Goal: Communication & Community: Answer question/provide support

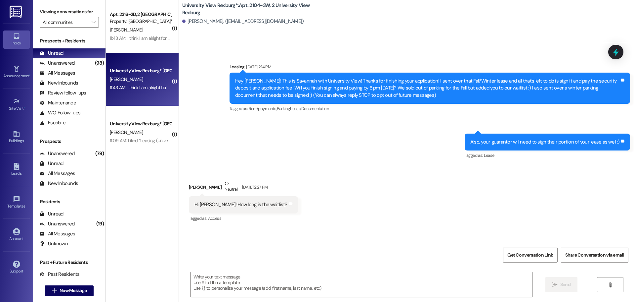
scroll to position [11401, 0]
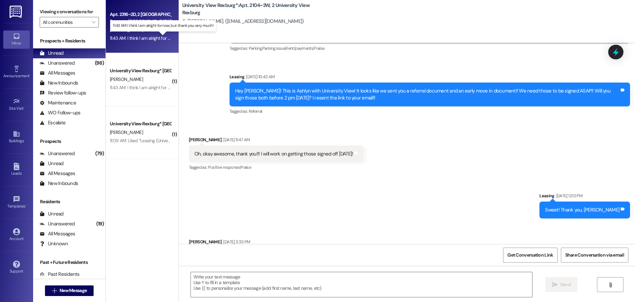
click at [142, 37] on div "11:43 AM: I think I am alright for now, but thank you very much! 11:43 AM: I th…" at bounding box center [168, 38] width 117 height 6
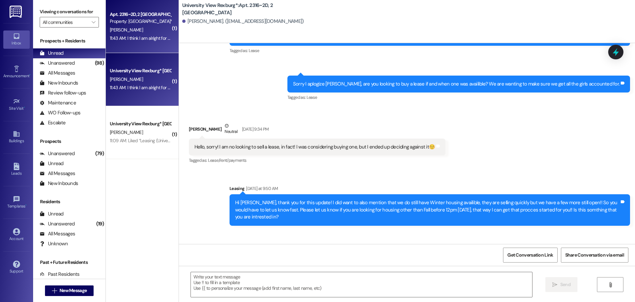
scroll to position [6534, 0]
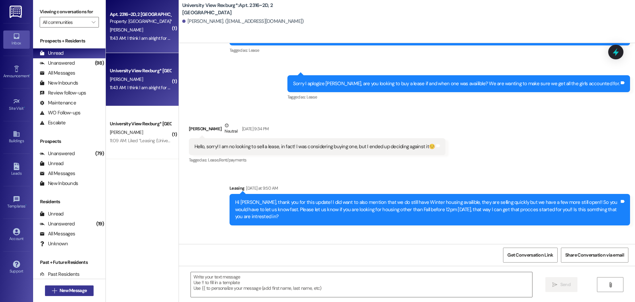
click at [63, 291] on span "New Message" at bounding box center [73, 290] width 27 height 7
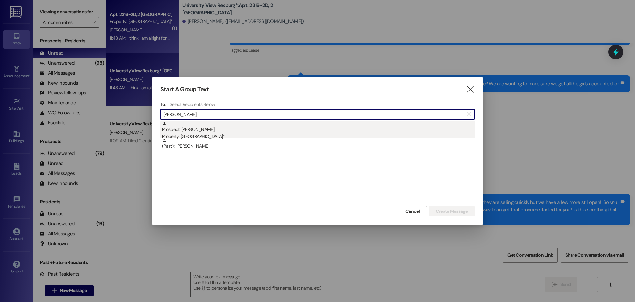
type input "[PERSON_NAME]"
click at [279, 131] on div "Prospect: [PERSON_NAME] Property: [GEOGRAPHIC_DATA]*" at bounding box center [318, 130] width 313 height 19
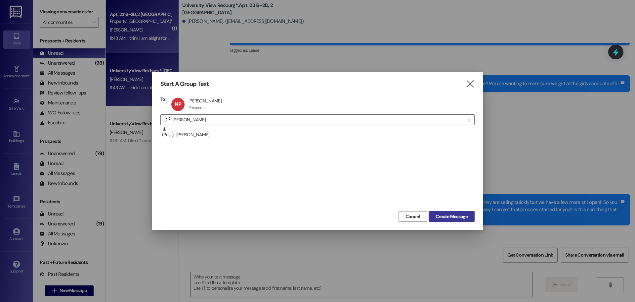
click at [446, 216] on span "Create Message" at bounding box center [452, 216] width 32 height 7
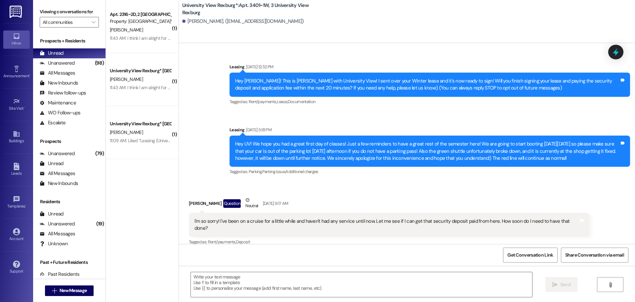
scroll to position [13172, 0]
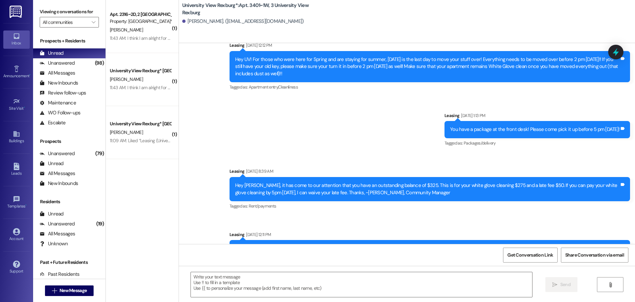
drag, startPoint x: 231, startPoint y: 217, endPoint x: 344, endPoint y: 224, distance: 112.4
click at [344, 240] on div "Hey [PERSON_NAME]! It looks like we need to send you a concession document! Thi…" at bounding box center [430, 252] width 401 height 24
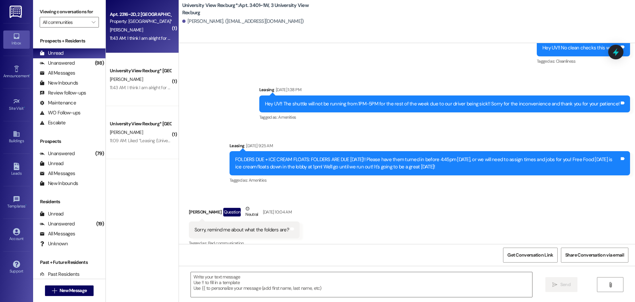
scroll to position [12510, 0]
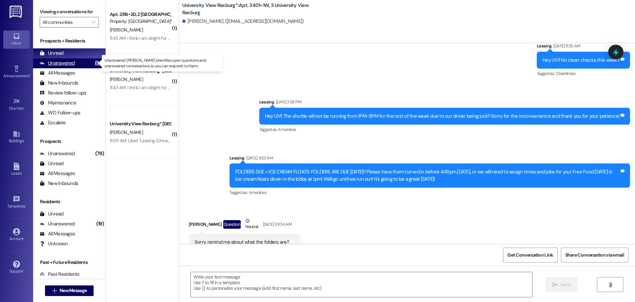
click at [78, 66] on div "Unanswered (98)" at bounding box center [69, 63] width 72 height 10
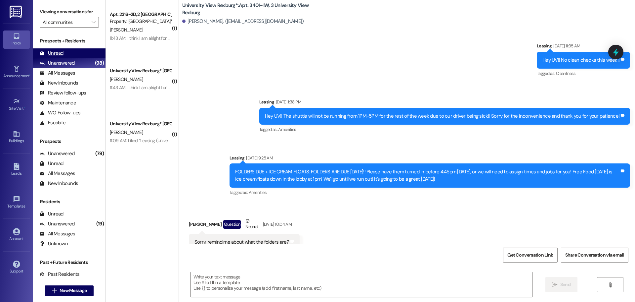
click at [77, 56] on div "Unread (0)" at bounding box center [69, 53] width 72 height 10
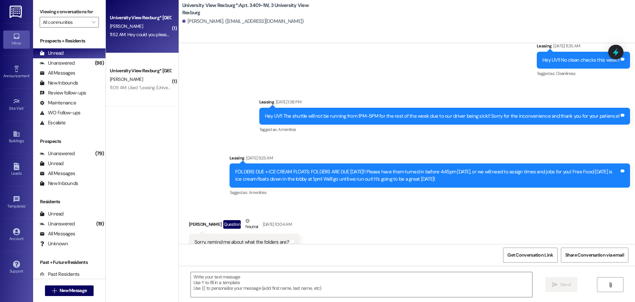
click at [128, 31] on div "11:52 AM: Hey could you please try sending the email again? 11:52 AM: Hey could…" at bounding box center [167, 34] width 114 height 6
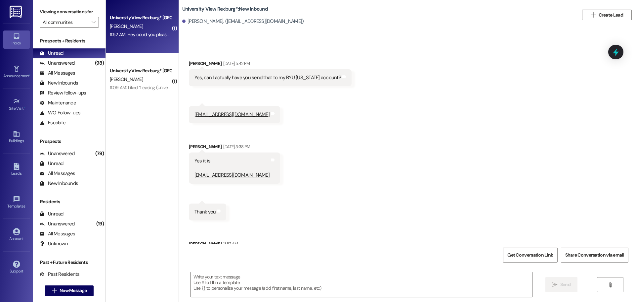
scroll to position [225, 0]
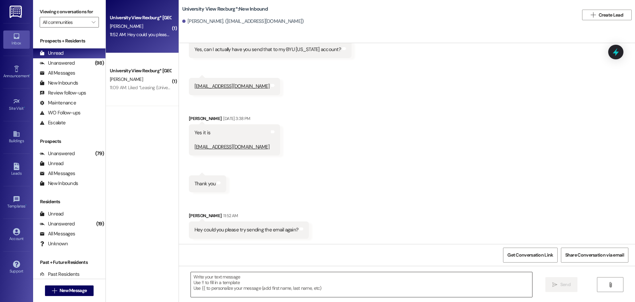
click at [295, 278] on textarea at bounding box center [362, 284] width 342 height 25
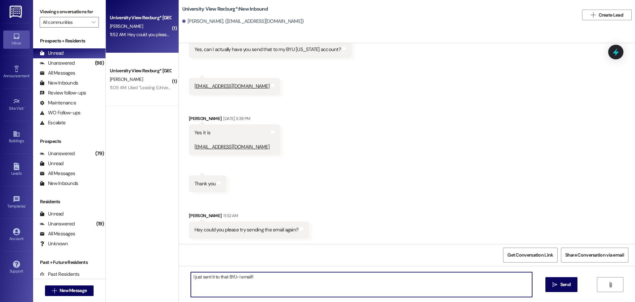
type textarea "I just sent it to that BYU-I email!!"
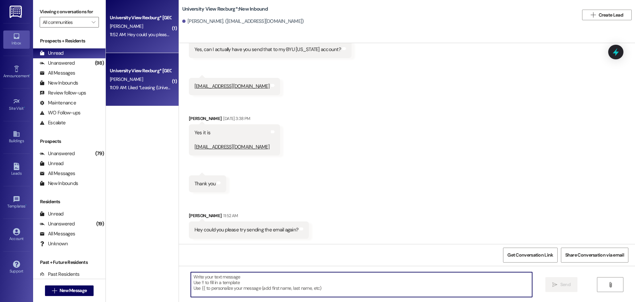
click at [147, 83] on div "11:09 AM: Liked “Leasing (University View Rexburg*): Hey [PERSON_NAME]!! This i…" at bounding box center [140, 87] width 63 height 8
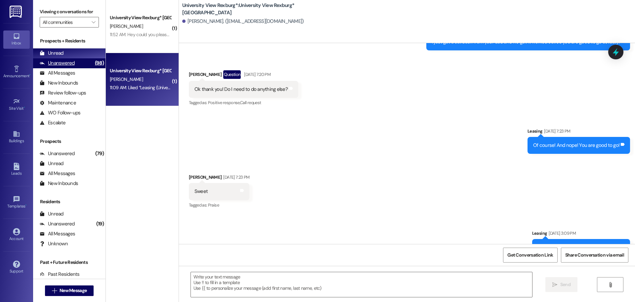
click at [80, 65] on div "Unanswered (98)" at bounding box center [69, 63] width 72 height 10
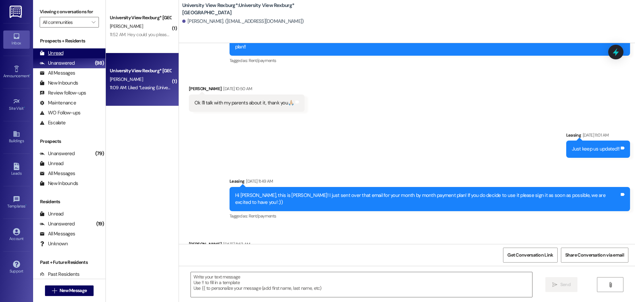
scroll to position [1426, 0]
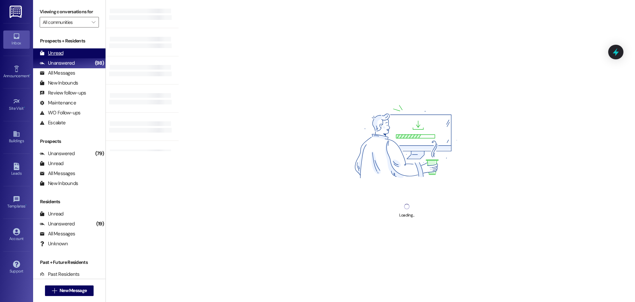
click at [71, 48] on div "Unread (0)" at bounding box center [69, 53] width 72 height 10
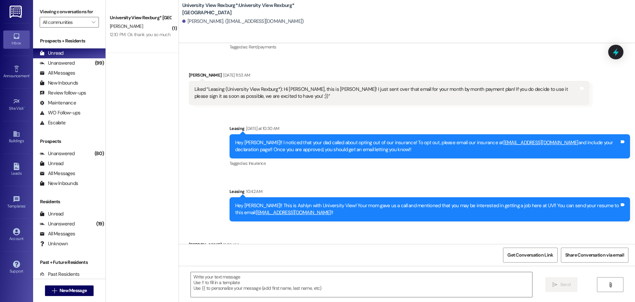
scroll to position [1502, 0]
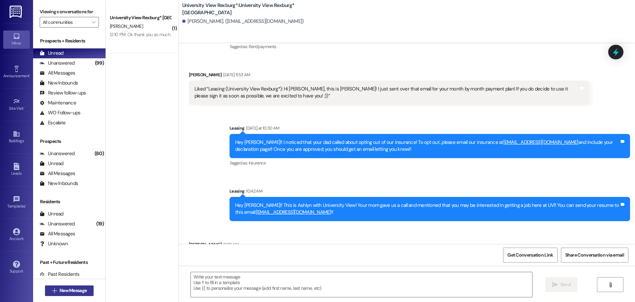
click at [73, 293] on span "New Message" at bounding box center [73, 290] width 27 height 7
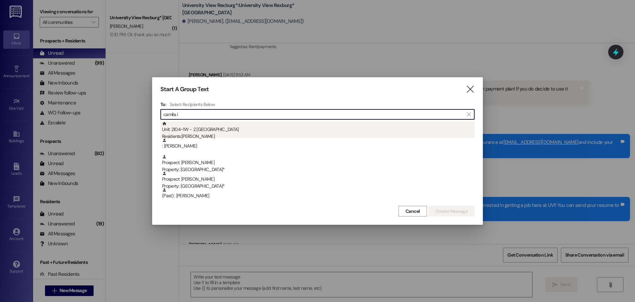
type input "camila i"
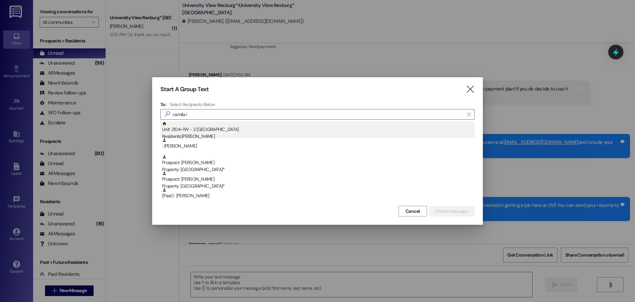
click at [245, 122] on div "Unit: 2104~1W - 2 University View Rexburg Residents: [PERSON_NAME]" at bounding box center [318, 130] width 313 height 19
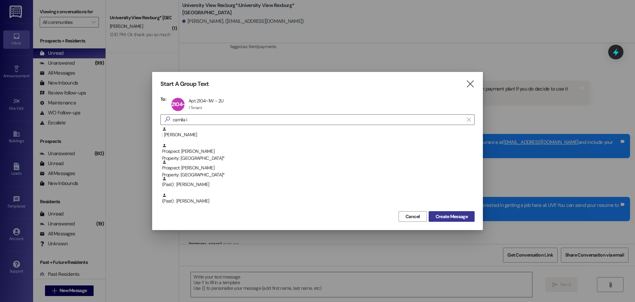
click at [446, 219] on span "Create Message" at bounding box center [452, 216] width 32 height 7
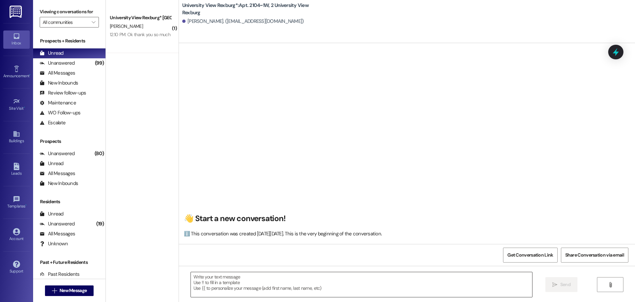
click at [211, 281] on textarea at bounding box center [362, 284] width 342 height 25
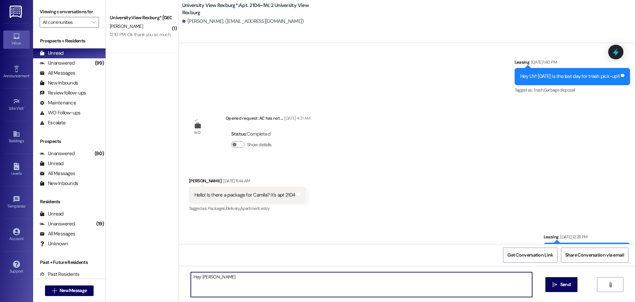
scroll to position [30076, 0]
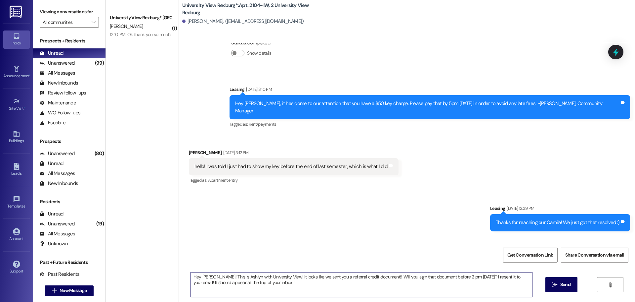
click at [212, 281] on textarea "Hey [PERSON_NAME]! This is Ashlyn with University View! It looks like we sent y…" at bounding box center [362, 284] width 342 height 25
type textarea "Hey [PERSON_NAME]! This is Ashlyn with University View! It looks like we sent y…"
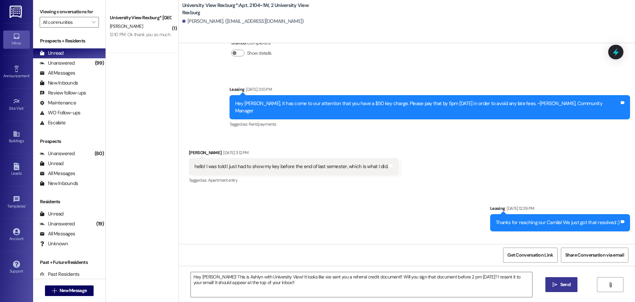
click at [557, 281] on span " Send" at bounding box center [561, 284] width 21 height 7
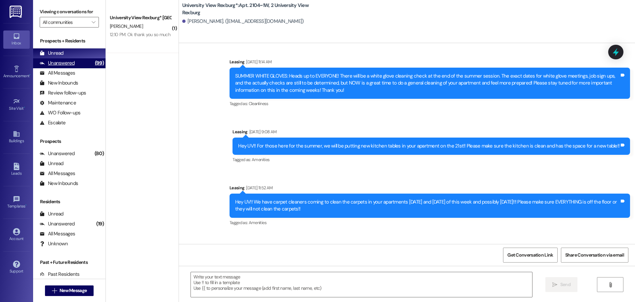
scroll to position [30599, 0]
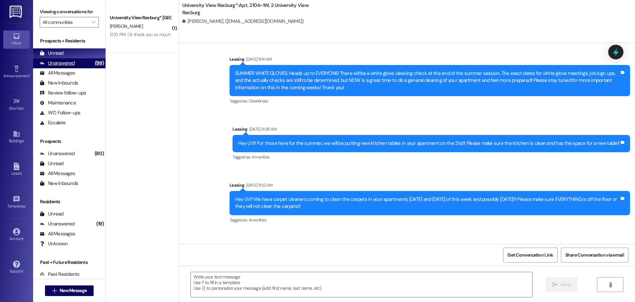
click at [83, 62] on div "Unanswered (99)" at bounding box center [69, 63] width 72 height 10
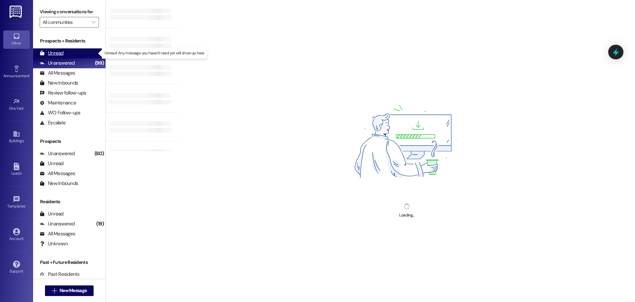
click at [74, 52] on div "Unread (0)" at bounding box center [69, 53] width 72 height 10
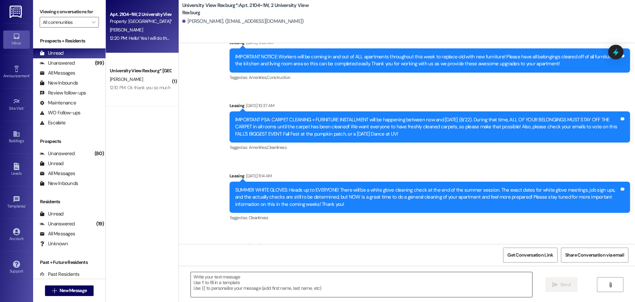
scroll to position [30620, 0]
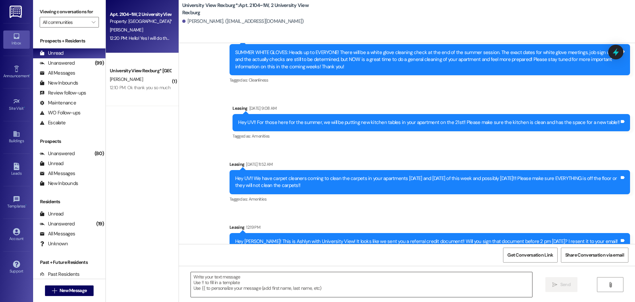
drag, startPoint x: 211, startPoint y: 284, endPoint x: 209, endPoint y: 280, distance: 3.9
click at [211, 284] on textarea at bounding box center [362, 284] width 342 height 25
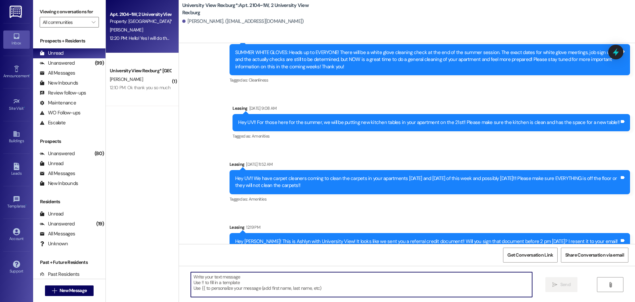
click at [253, 287] on textarea at bounding box center [362, 284] width 342 height 25
click at [233, 285] on textarea "We can!!" at bounding box center [362, 284] width 342 height 25
type textarea "W"
type textarea "U"
click at [243, 284] on textarea at bounding box center [362, 284] width 342 height 25
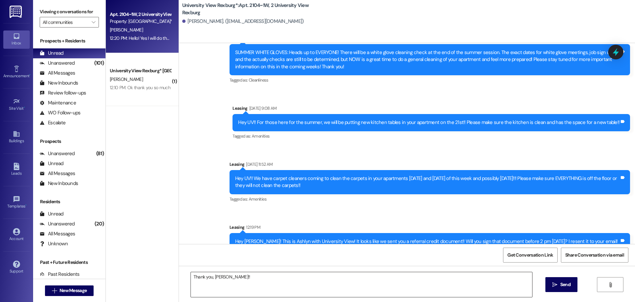
click at [242, 280] on textarea "Thank you, [PERSON_NAME]!!" at bounding box center [362, 284] width 342 height 25
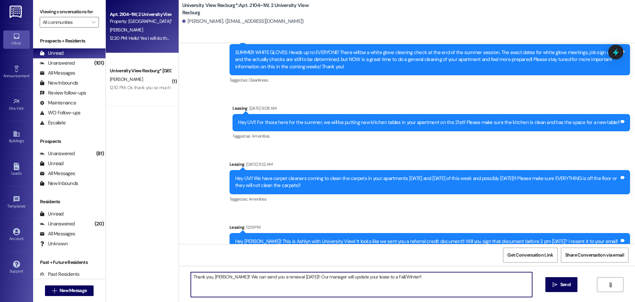
type textarea "Thank you, [PERSON_NAME]!! We can send you a renewal [DATE]!! Our manager will …"
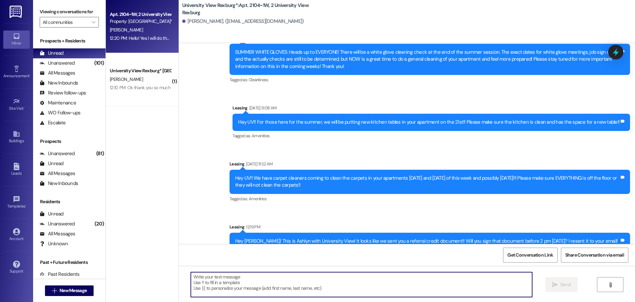
scroll to position [30666, 0]
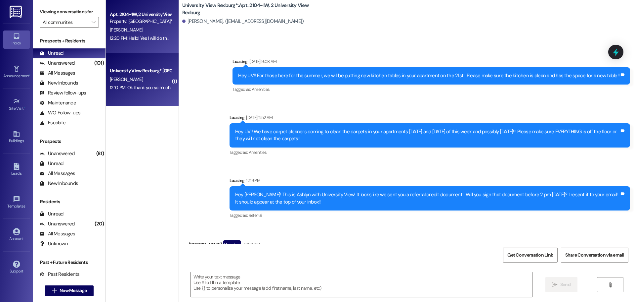
click at [140, 93] on div "University View Rexburg* Prospect [PERSON_NAME] 12:10 PM: Ok thank you so much …" at bounding box center [142, 79] width 73 height 53
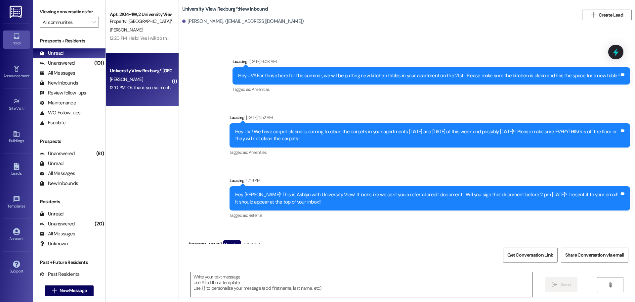
click at [229, 280] on textarea at bounding box center [362, 284] width 342 height 25
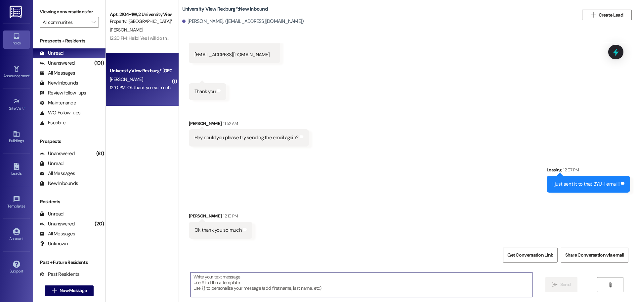
scroll to position [317, 0]
type textarea "Of course!!"
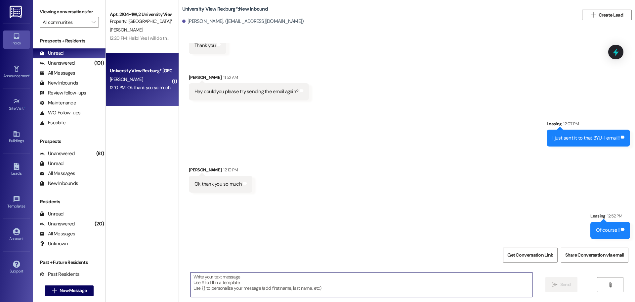
scroll to position [363, 0]
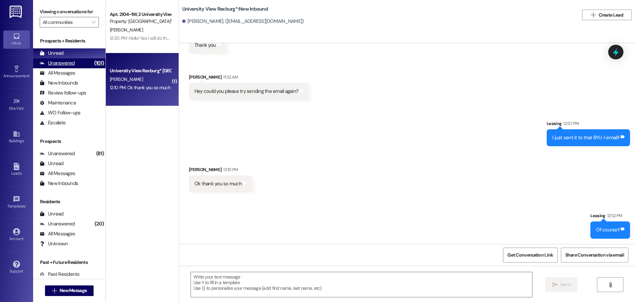
click at [73, 60] on div "Unanswered" at bounding box center [57, 63] width 35 height 7
click at [70, 51] on div "Unread (0)" at bounding box center [69, 53] width 72 height 10
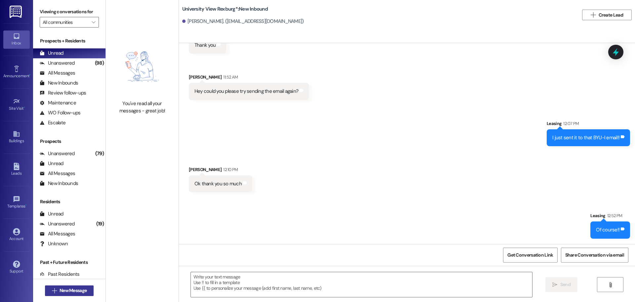
click at [53, 292] on icon "" at bounding box center [54, 290] width 5 height 5
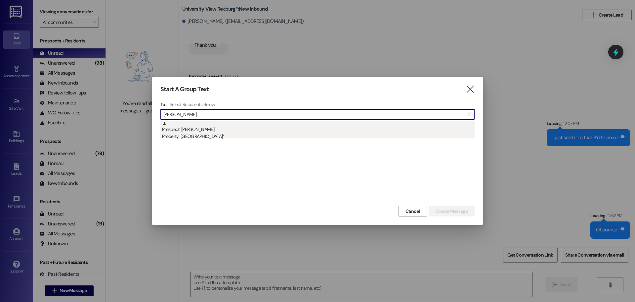
type input "[PERSON_NAME]"
click at [321, 133] on div "Property: [GEOGRAPHIC_DATA]*" at bounding box center [318, 136] width 313 height 7
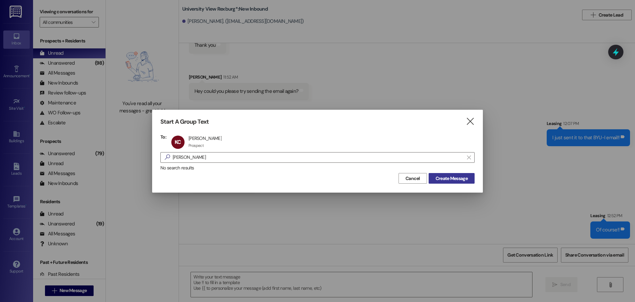
click at [450, 178] on span "Create Message" at bounding box center [452, 178] width 32 height 7
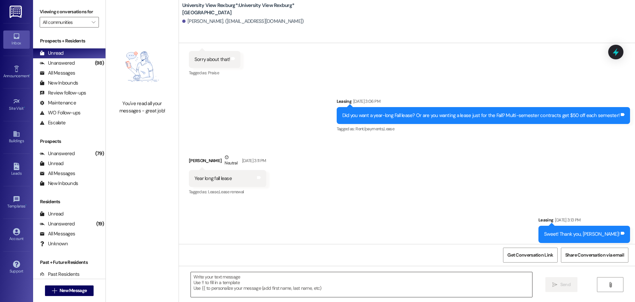
click at [230, 282] on textarea at bounding box center [362, 284] width 342 height 25
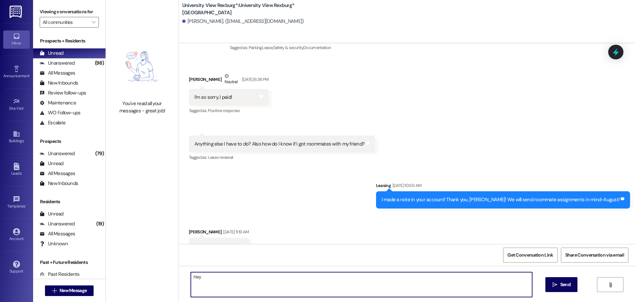
scroll to position [3445, 0]
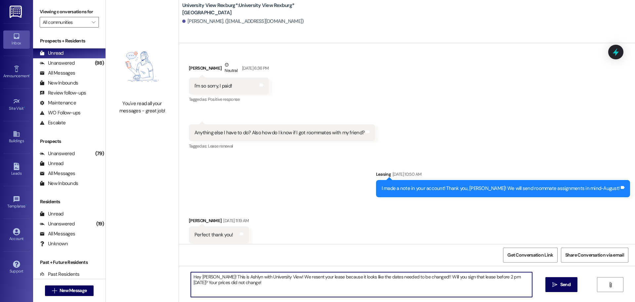
type textarea "Hey [PERSON_NAME]! This is Ashlyn with University View! We resent your lease be…"
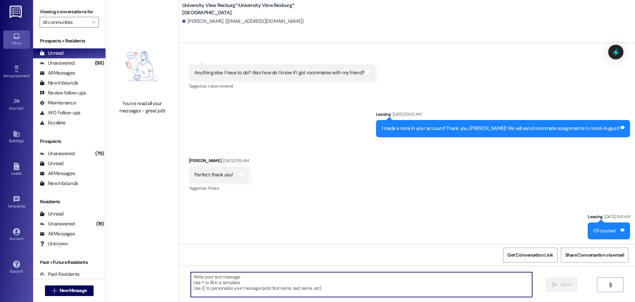
scroll to position [3545, 0]
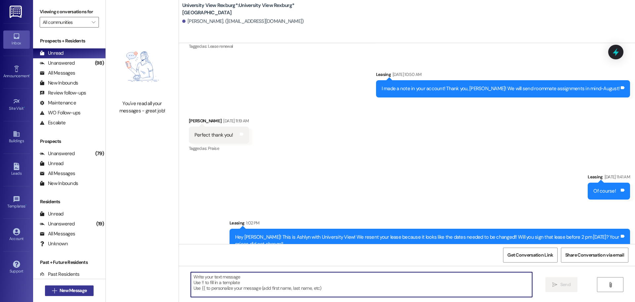
click at [73, 292] on span "New Message" at bounding box center [73, 290] width 27 height 7
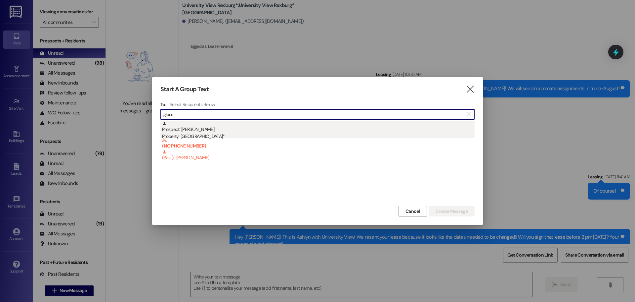
type input "glass"
click at [212, 128] on div "Prospect: [PERSON_NAME] Property: University View Rexburg*" at bounding box center [318, 130] width 313 height 19
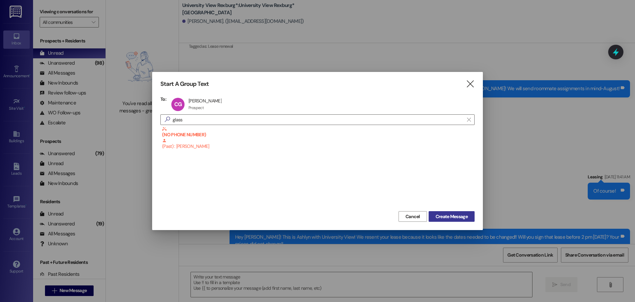
click at [460, 218] on span "Create Message" at bounding box center [452, 216] width 32 height 7
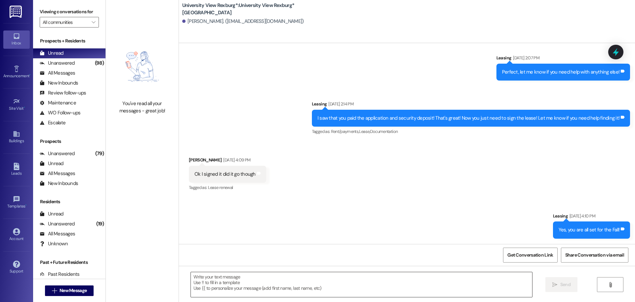
scroll to position [474, 0]
click at [227, 281] on textarea at bounding box center [362, 284] width 342 height 25
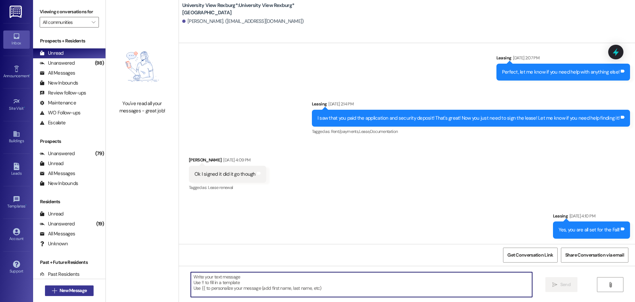
click at [80, 287] on span "New Message" at bounding box center [73, 290] width 27 height 7
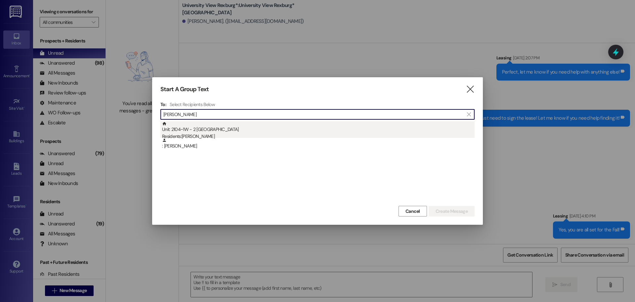
type input "[PERSON_NAME]"
click at [213, 135] on div "Residents: [PERSON_NAME]" at bounding box center [318, 136] width 313 height 7
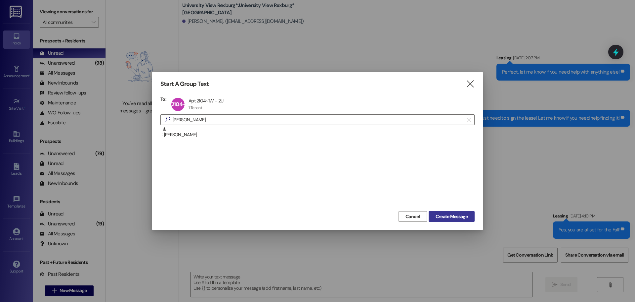
click at [468, 212] on button "Create Message" at bounding box center [452, 216] width 46 height 11
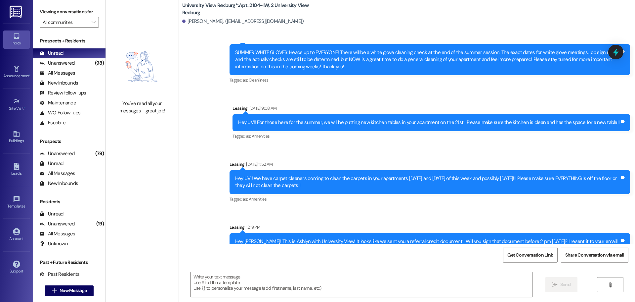
scroll to position [30586, 0]
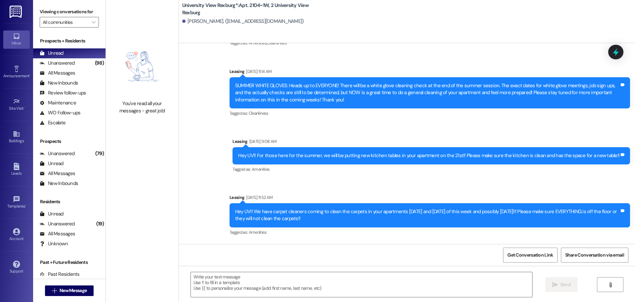
click at [256, 271] on div "Hey [PERSON_NAME]! This is Ashlyn with University View! It looks like we sent y…" at bounding box center [427, 278] width 385 height 14
copy div "Hey [PERSON_NAME]! This is Ashlyn with University View! It looks like we sent y…"
click at [62, 294] on button " New Message" at bounding box center [69, 290] width 49 height 11
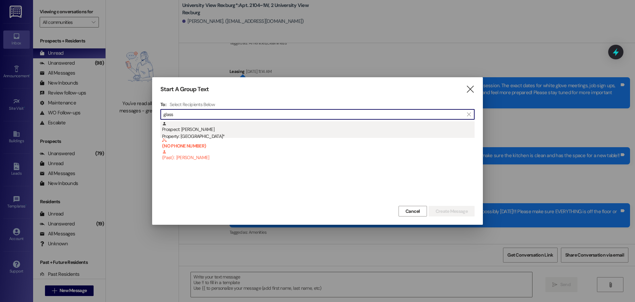
type input "glass"
click at [210, 136] on div "Property: [GEOGRAPHIC_DATA]*" at bounding box center [318, 136] width 313 height 7
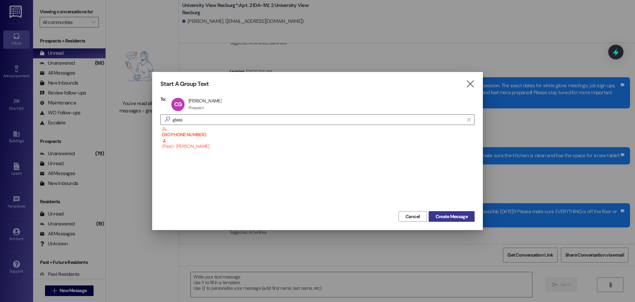
click at [455, 216] on span "Create Message" at bounding box center [452, 216] width 32 height 7
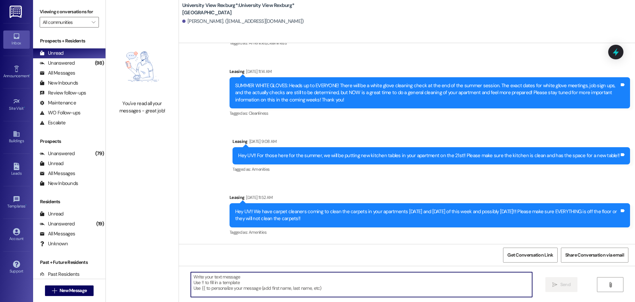
click at [227, 285] on textarea at bounding box center [362, 284] width 342 height 25
paste textarea "Hey [PERSON_NAME]! This is Ashlyn with University View! It looks like we sent y…"
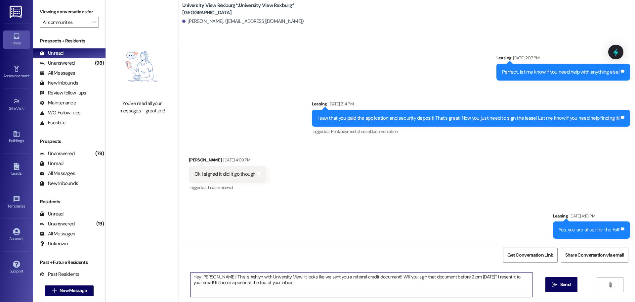
scroll to position [474, 0]
click at [211, 276] on textarea "Hey [PERSON_NAME]! This is Ashlyn with University View! It looks like we sent y…" at bounding box center [362, 284] width 342 height 25
type textarea "Hey [PERSON_NAME]! This is Ashlyn with University View! It looks like we sent y…"
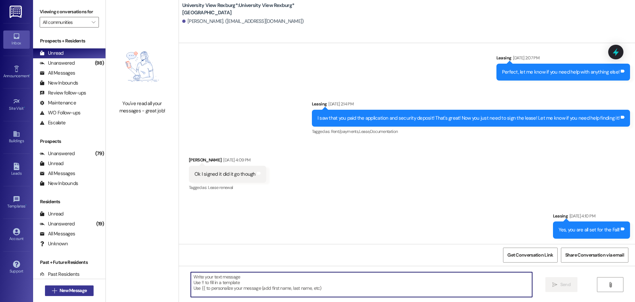
click at [60, 289] on span "New Message" at bounding box center [73, 290] width 27 height 7
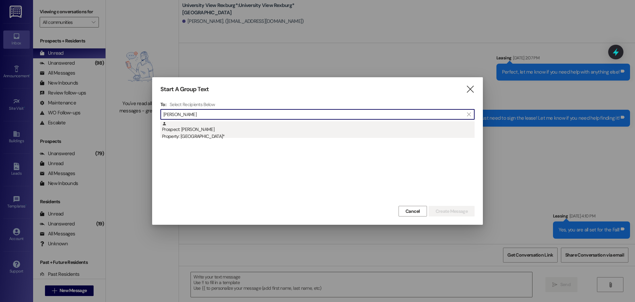
type input "[PERSON_NAME]"
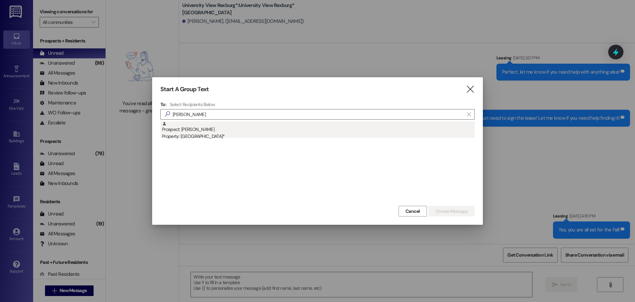
click at [223, 131] on div "Prospect: [PERSON_NAME] Property: University View Rexburg*" at bounding box center [318, 130] width 313 height 19
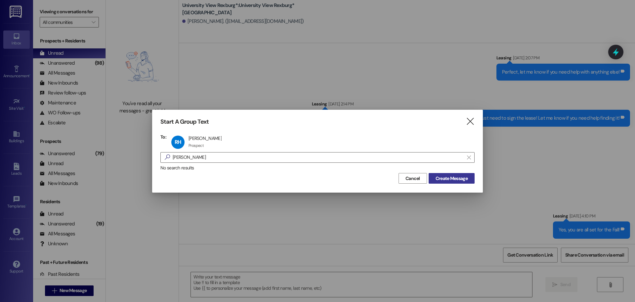
click at [446, 180] on span "Create Message" at bounding box center [452, 178] width 32 height 7
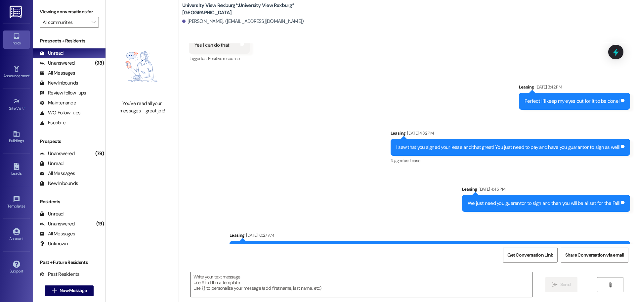
click at [237, 278] on textarea at bounding box center [362, 284] width 342 height 25
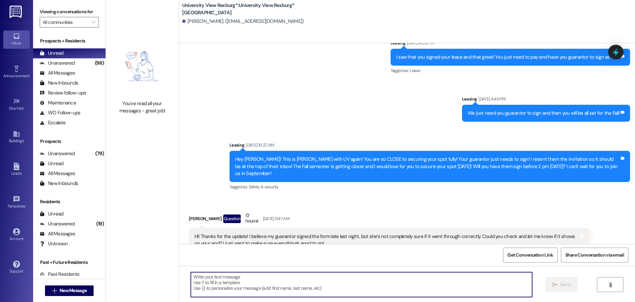
scroll to position [1059, 0]
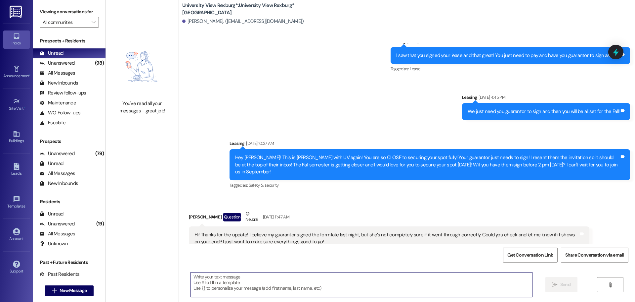
paste textarea "Hey [PERSON_NAME]! This is Ashlyn with University View! It looks like we sent y…"
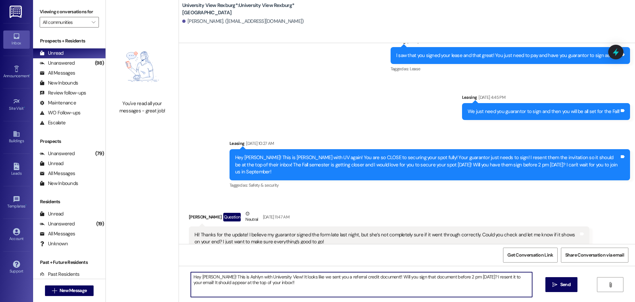
click at [210, 277] on textarea "Hey [PERSON_NAME]! This is Ashlyn with University View! It looks like we sent y…" at bounding box center [362, 284] width 342 height 25
type textarea "Hey [PERSON_NAME]! This is Ashlyn with University View! It looks like we sent y…"
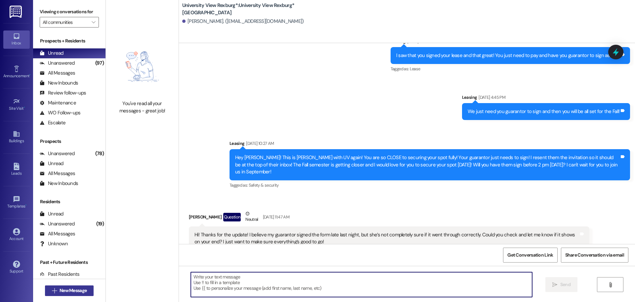
click at [70, 291] on span "New Message" at bounding box center [73, 290] width 27 height 7
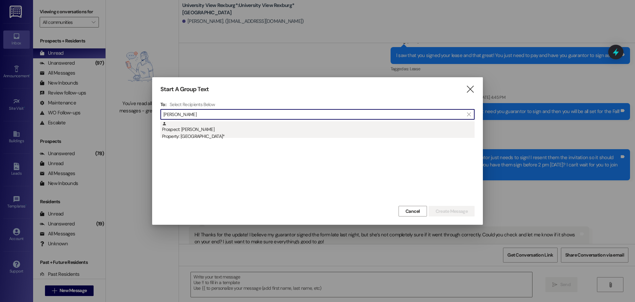
type input "[PERSON_NAME]"
click at [244, 136] on div "Property: [GEOGRAPHIC_DATA]*" at bounding box center [318, 136] width 313 height 7
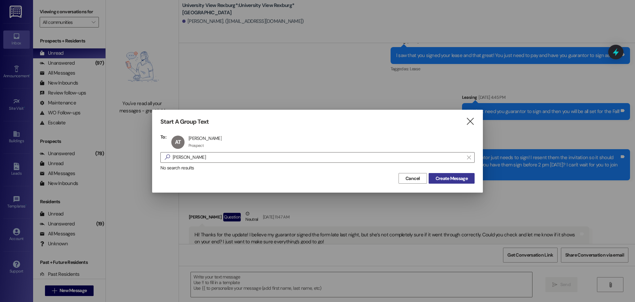
click at [461, 176] on span "Create Message" at bounding box center [452, 178] width 32 height 7
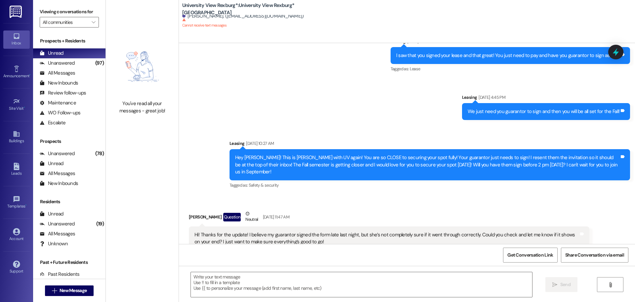
scroll to position [0, 0]
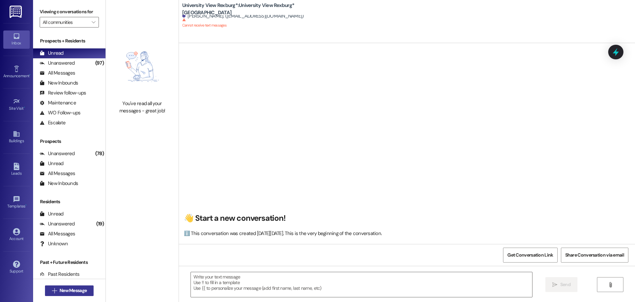
click at [75, 292] on span "New Message" at bounding box center [73, 290] width 27 height 7
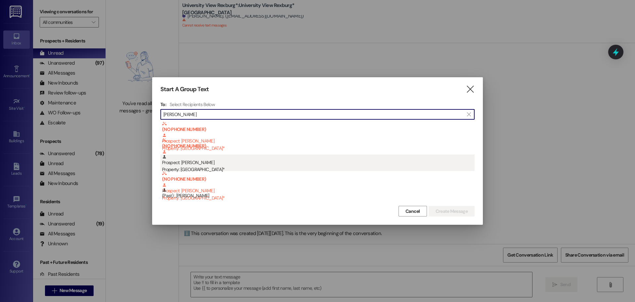
type input "[PERSON_NAME]"
click at [250, 159] on div "Prospect: [PERSON_NAME] Property: University View Rexburg*" at bounding box center [318, 163] width 313 height 19
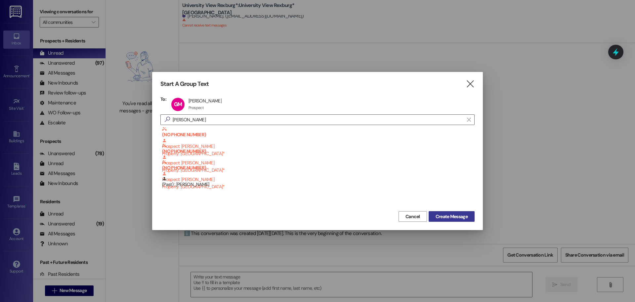
click at [470, 219] on button "Create Message" at bounding box center [452, 216] width 46 height 11
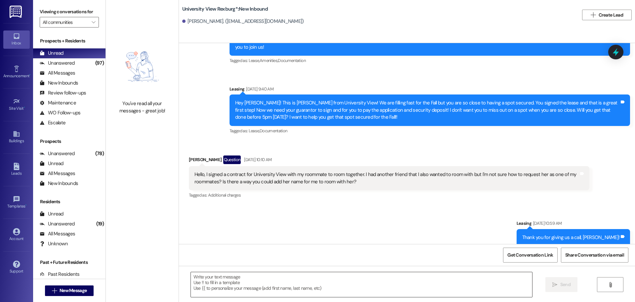
scroll to position [174, 0]
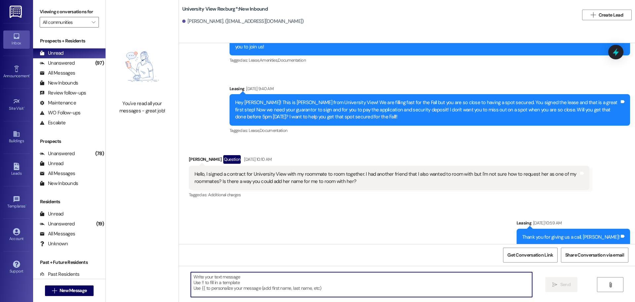
click at [227, 286] on textarea at bounding box center [362, 284] width 342 height 25
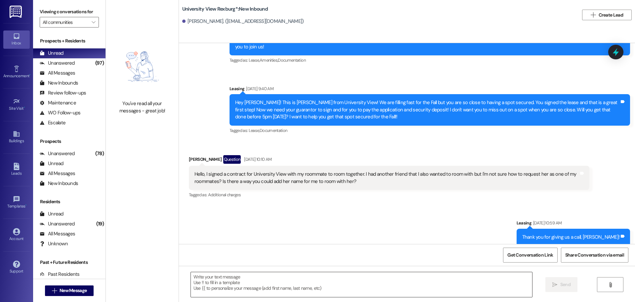
click at [221, 282] on textarea at bounding box center [362, 284] width 342 height 25
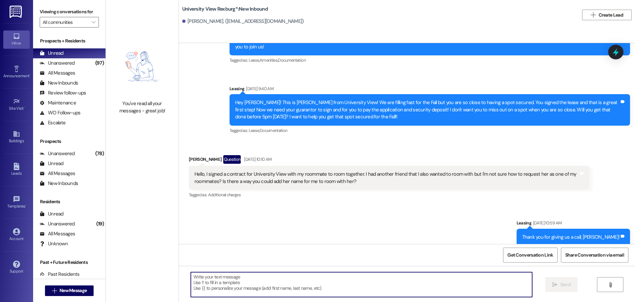
paste textarea "Hey [PERSON_NAME]! This is Ashlyn with University View! It looks like we sent y…"
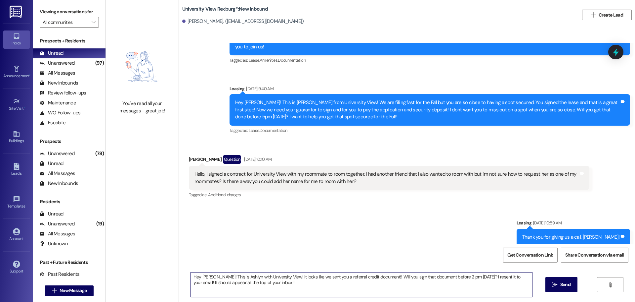
click at [210, 277] on textarea "Hey [PERSON_NAME]! This is Ashlyn with University View! It looks like we sent y…" at bounding box center [362, 284] width 342 height 25
type textarea "Hey [PERSON_NAME]! This is Ashlyn with University View! It looks like we sent y…"
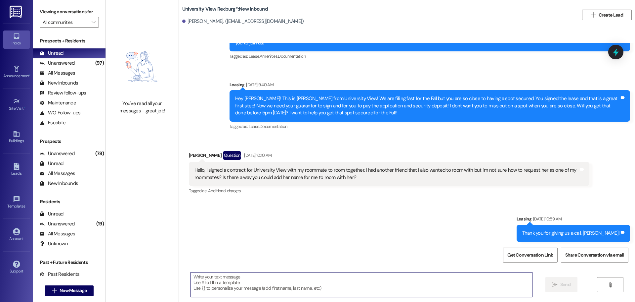
scroll to position [227, 0]
